Goal: Go to known website: Access a specific website the user already knows

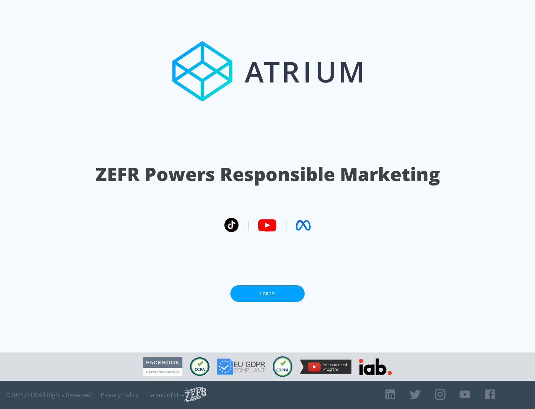
click at [267, 293] on link "Log In" at bounding box center [267, 293] width 74 height 17
